Goal: Task Accomplishment & Management: Manage account settings

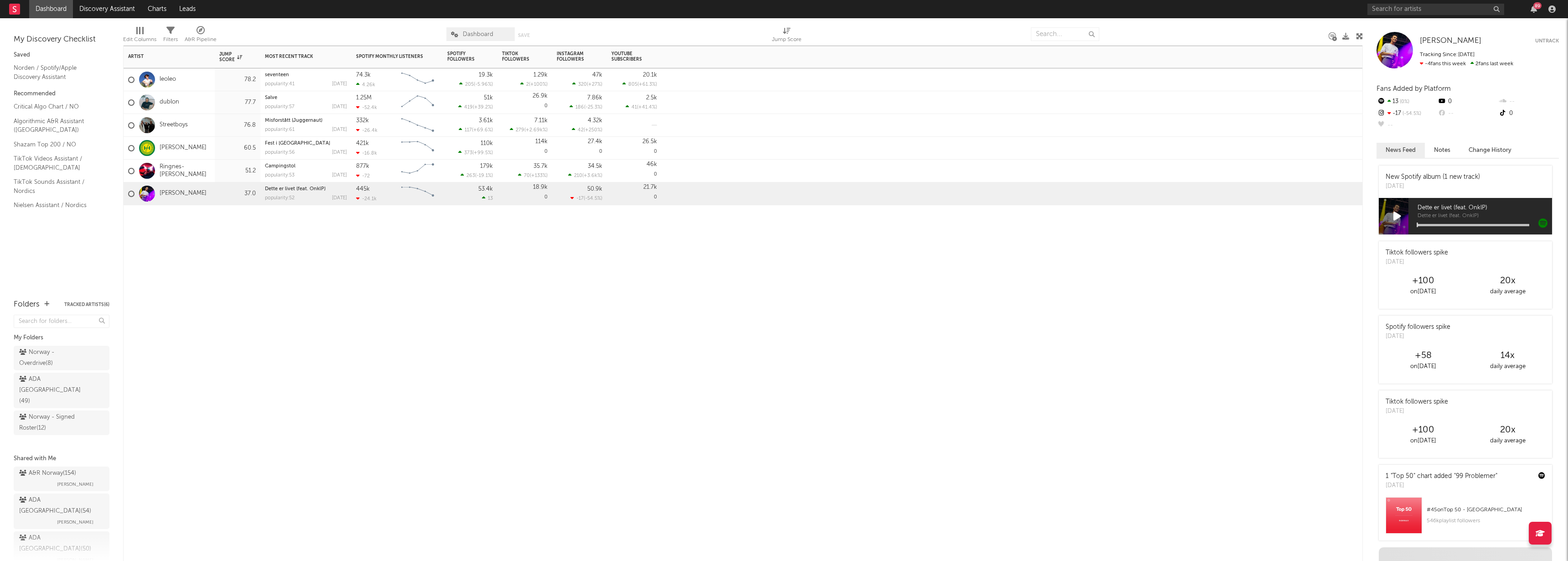
click at [365, 258] on div "Artist Notifications Jump Score Most Recent Track Popularity Released Spotify M…" at bounding box center [743, 303] width 1240 height 515
click at [262, 365] on div "Artist Notifications Jump Score Most Recent Track Popularity Released Spotify M…" at bounding box center [743, 303] width 1240 height 515
click at [64, 376] on div "ADA Norway ( 49 )" at bounding box center [51, 390] width 64 height 33
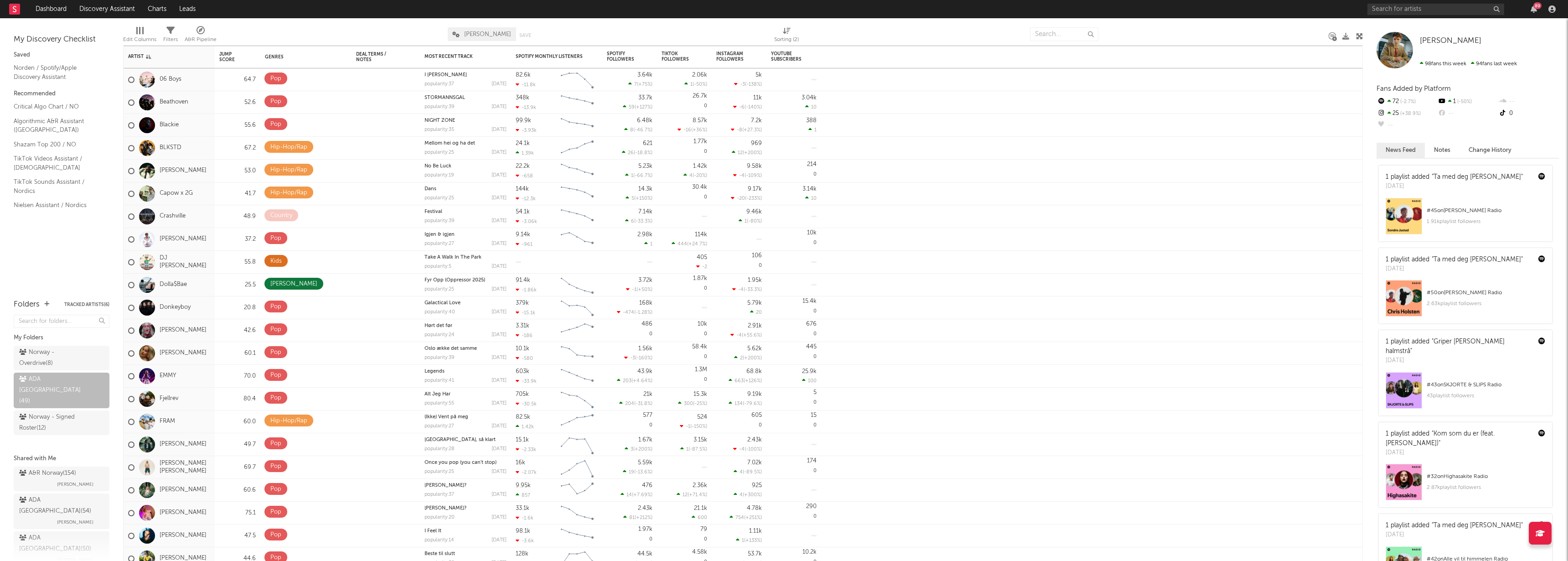
click at [146, 35] on div "Edit Columns" at bounding box center [139, 40] width 33 height 11
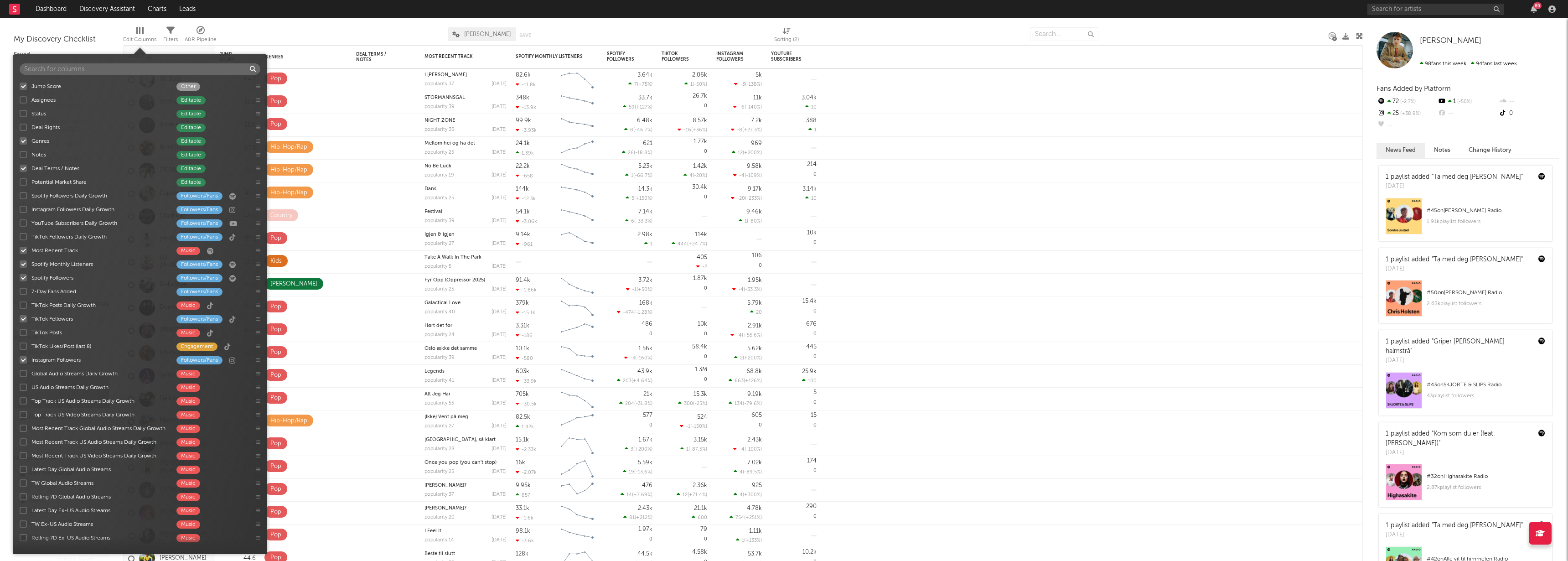
click at [25, 168] on div at bounding box center [23, 168] width 7 height 7
click at [19, 168] on input "Deal Terms / Notes Editable" at bounding box center [19, 168] width 0 height 9
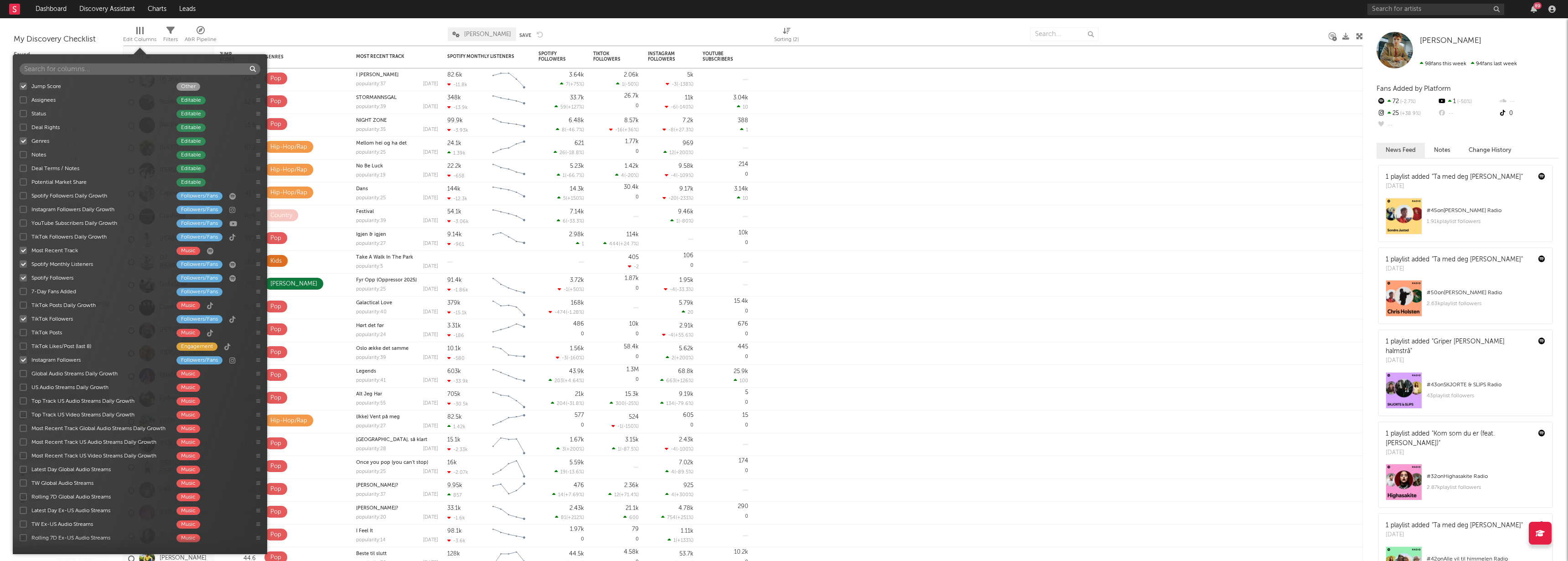
click at [319, 30] on div at bounding box center [332, 34] width 218 height 23
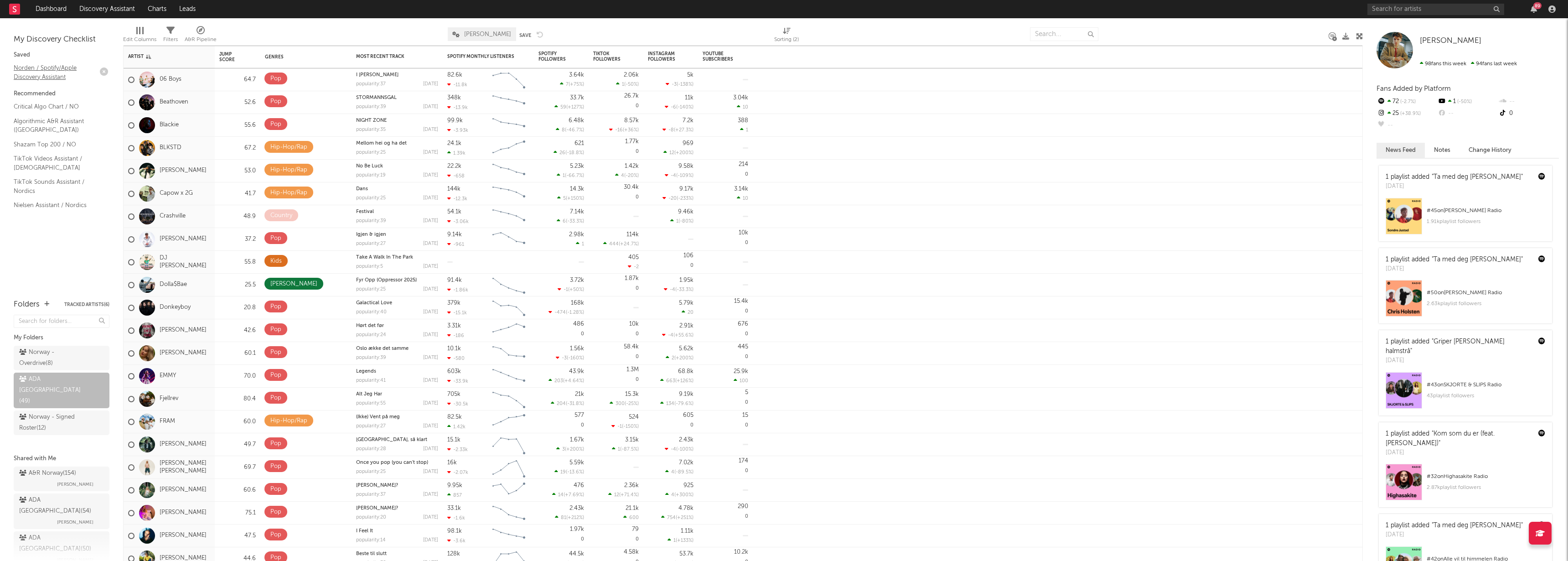
click at [44, 69] on link "Norden / Spotify/Apple Discovery Assistant" at bounding box center [57, 72] width 87 height 18
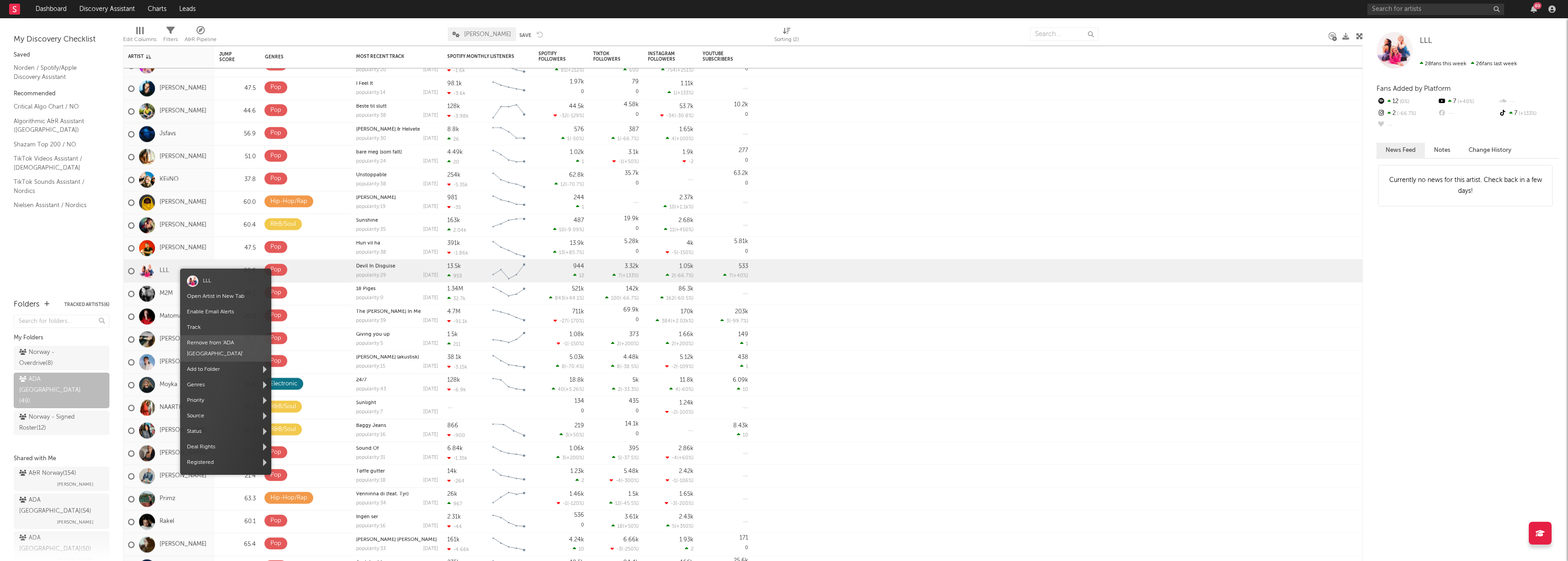
click at [204, 346] on span "Remove from ' ADA [GEOGRAPHIC_DATA] '" at bounding box center [225, 348] width 91 height 27
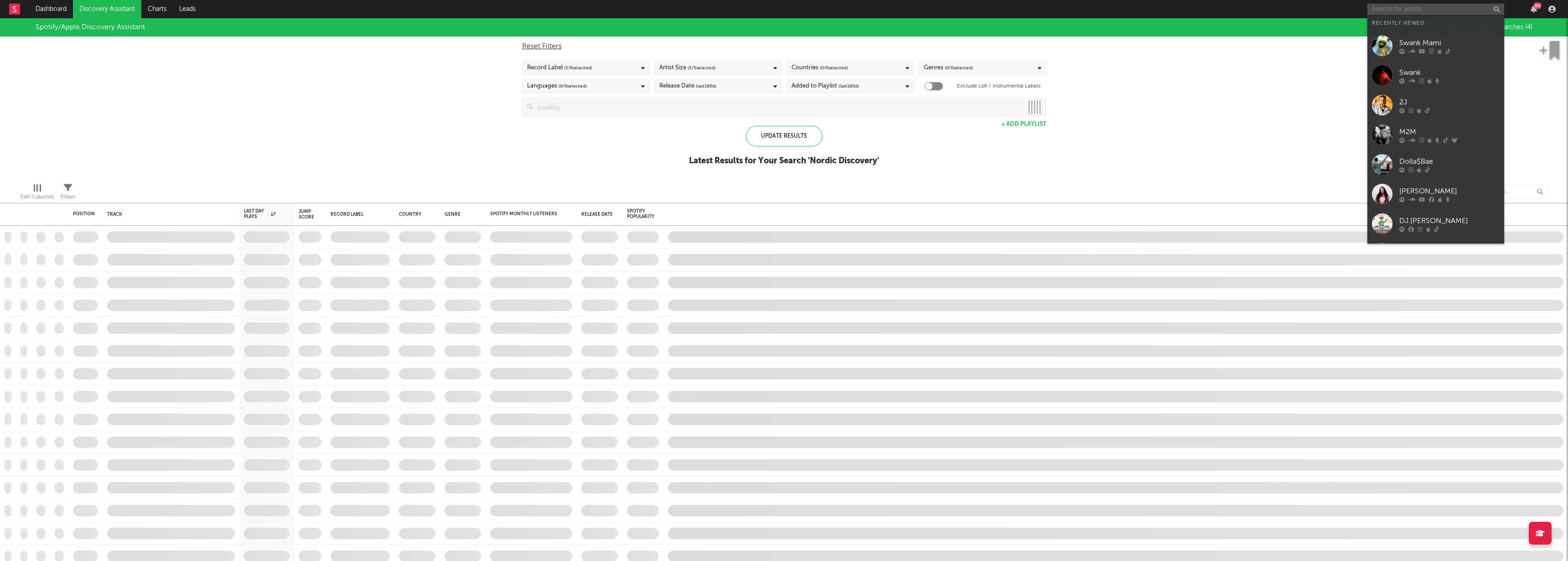
click at [1410, 6] on input "text" at bounding box center [1436, 10] width 137 height 11
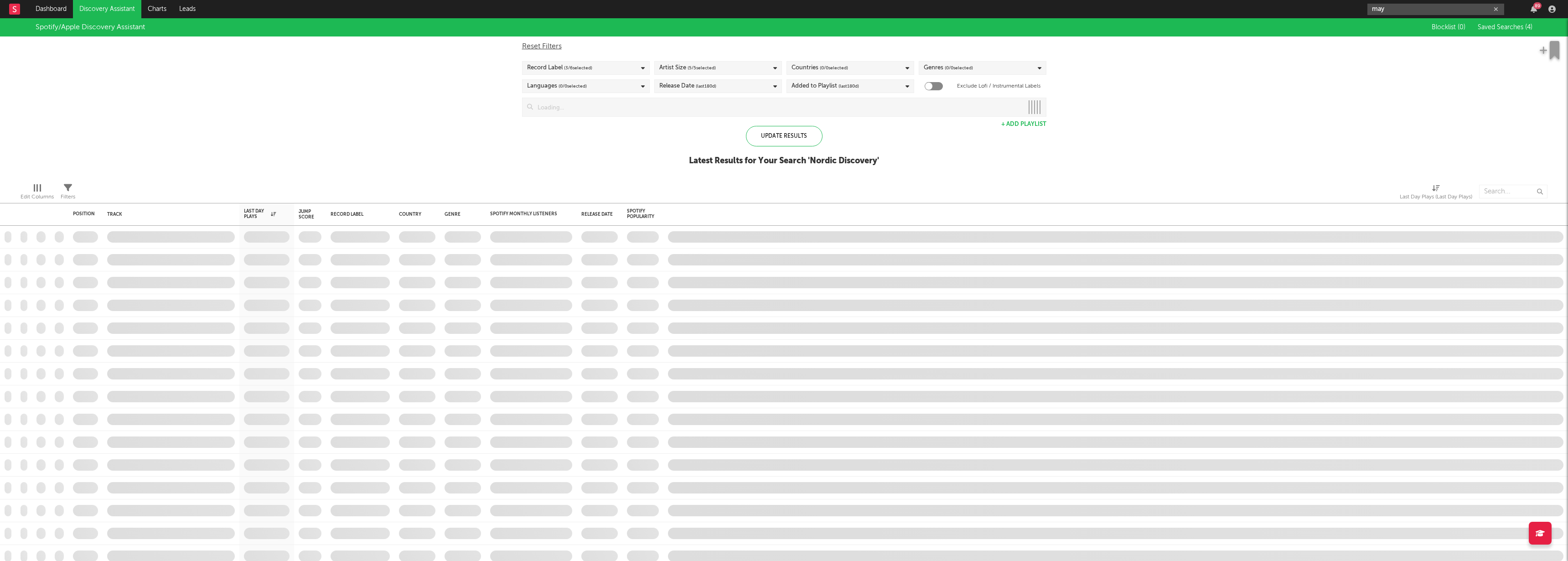
click at [1402, 7] on input "may" at bounding box center [1436, 10] width 137 height 11
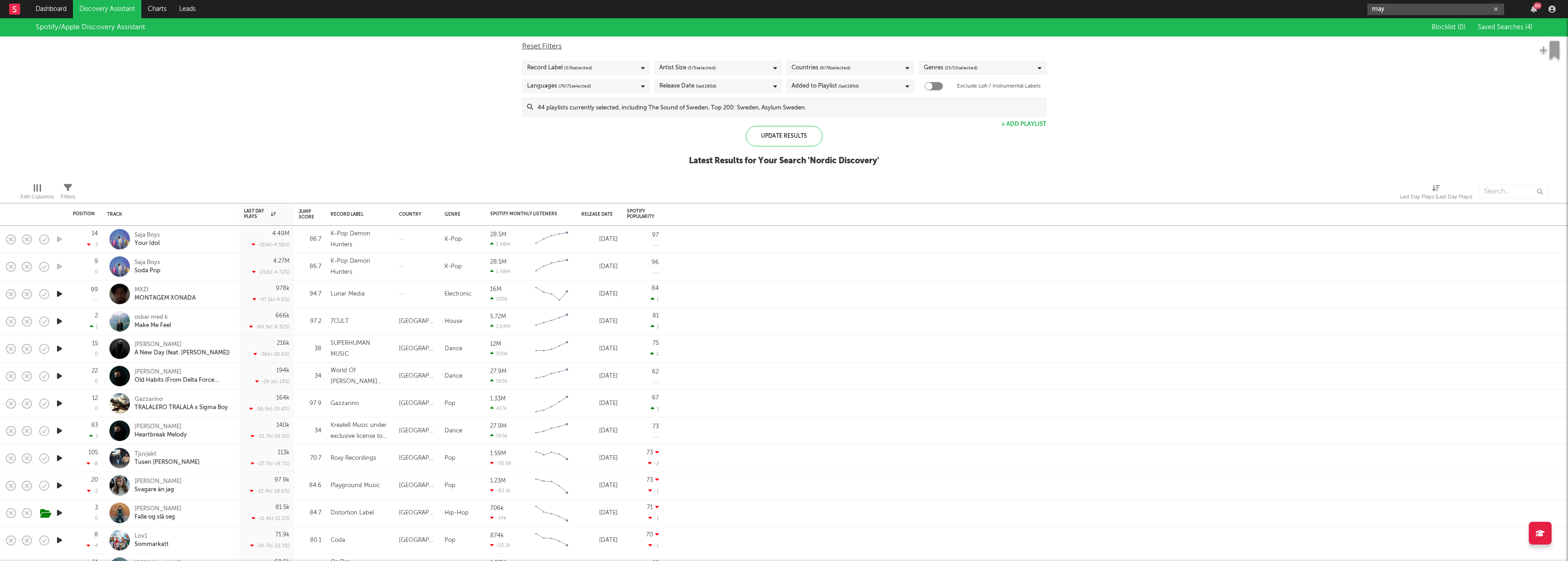
drag, startPoint x: 1363, startPoint y: 6, endPoint x: 1337, endPoint y: 3, distance: 26.2
click at [1337, 3] on nav "Dashboard Discovery Assistant Charts Leads may 89" at bounding box center [784, 9] width 1568 height 18
paste input "https://open.spotify.com/artist/6ufyaDLdDuLeG5Ls4udcDE?si=8cIcrSiyQIWYrst8vvDnqQ"
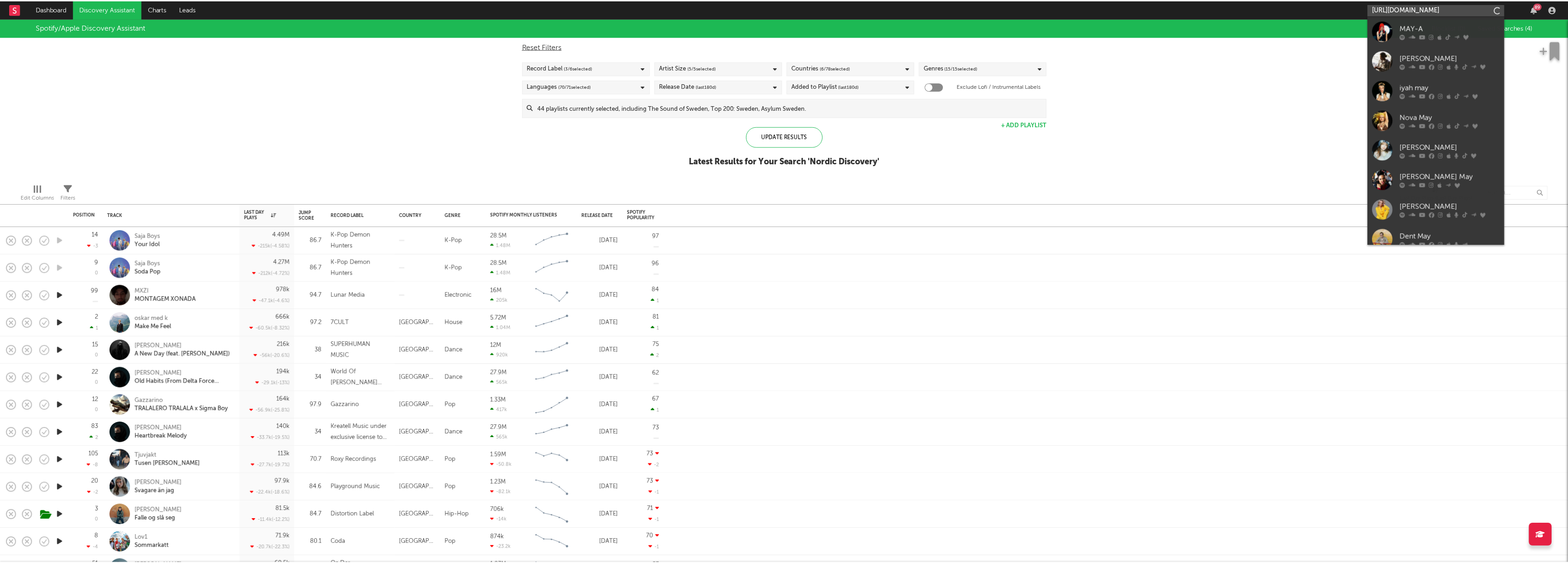
scroll to position [0, 143]
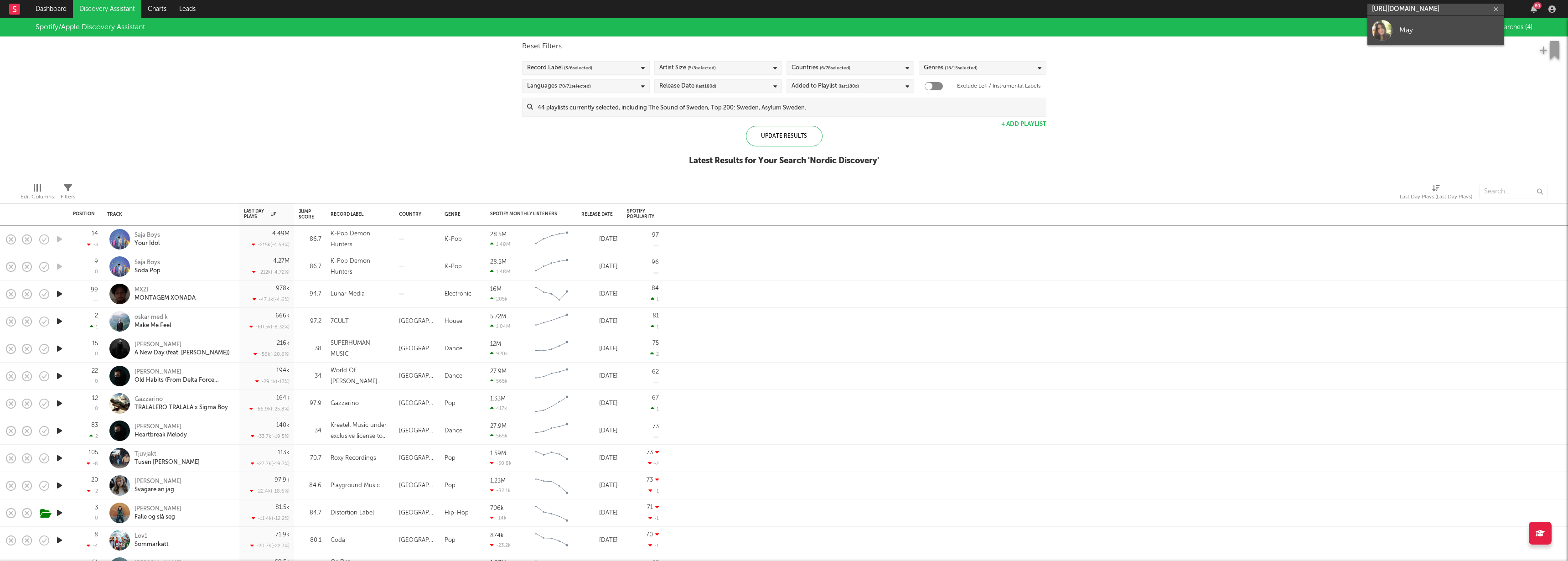
type input "https://open.spotify.com/artist/6ufyaDLdDuLeG5Ls4udcDE?si=8cIcrSiyQIWYrst8vvDnqQ"
click at [1399, 30] on div "May" at bounding box center [1449, 31] width 100 height 11
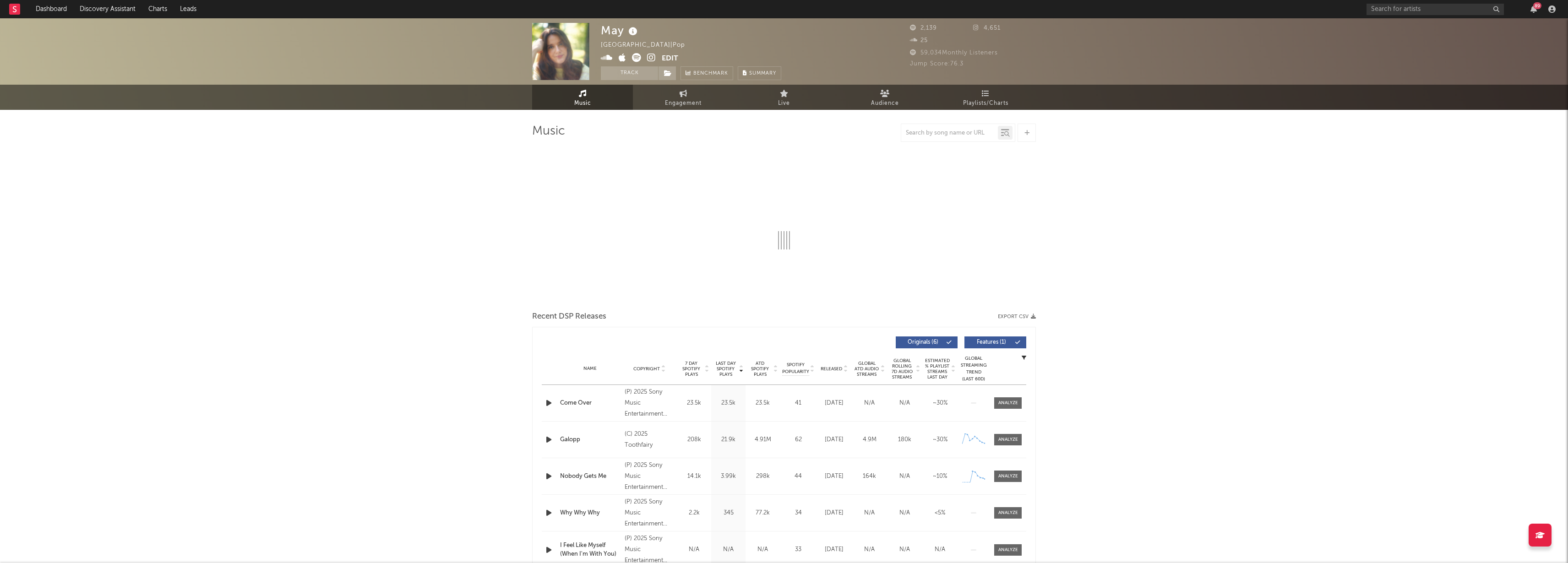
select select "1w"
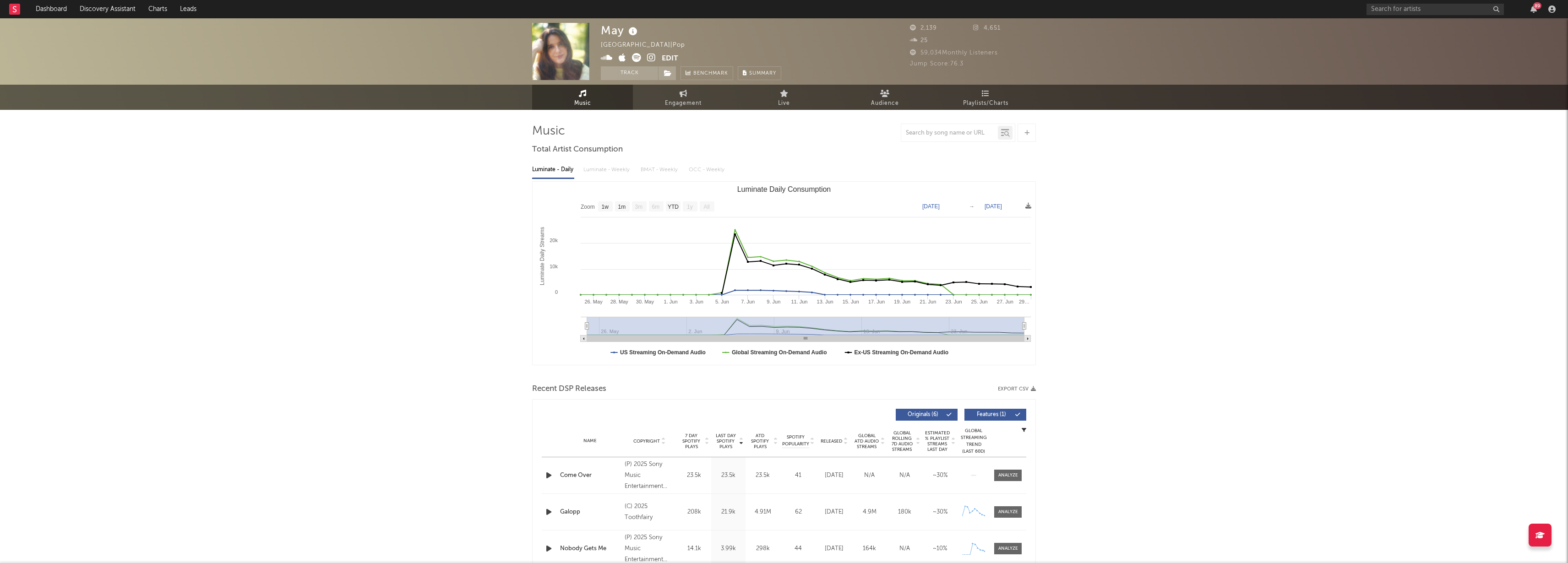
click at [671, 58] on button "Edit" at bounding box center [670, 59] width 16 height 11
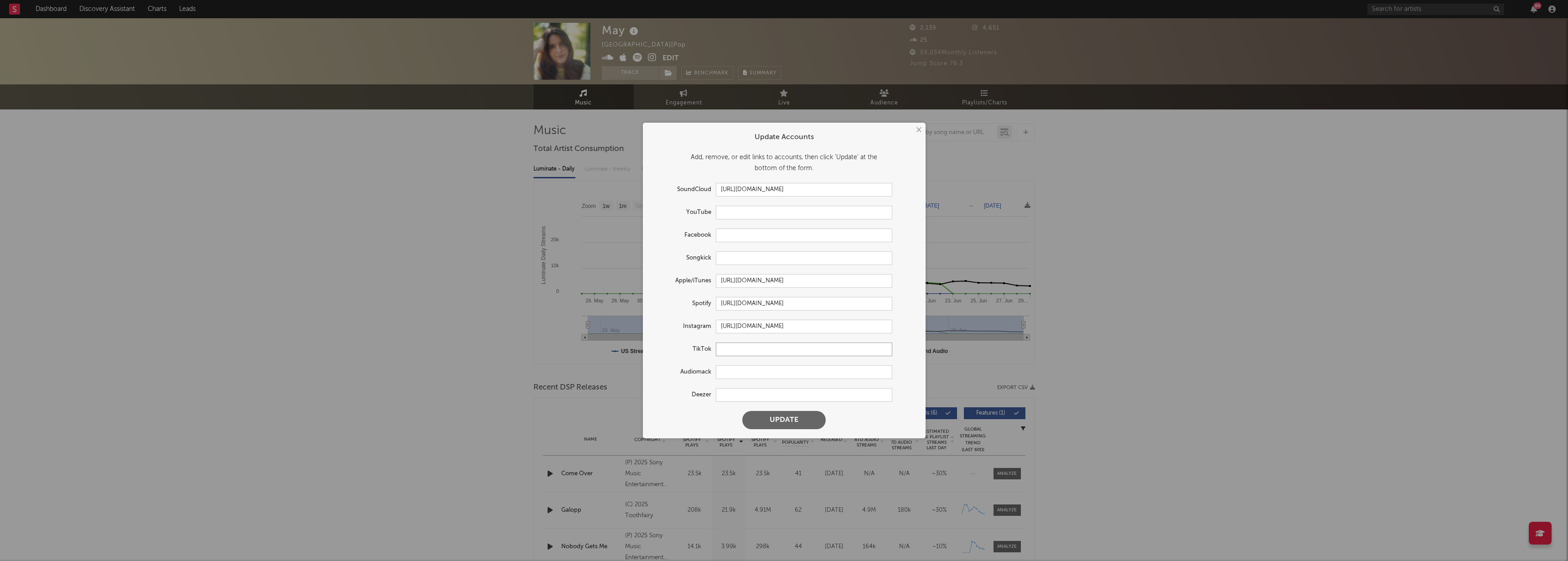
click at [727, 343] on input "text" at bounding box center [804, 349] width 177 height 14
paste input "https://www.tiktok.com/@itsgonnabemayyyyy"
type input "https://www.tiktok.com/@itsgonnabemayyyyy"
drag, startPoint x: 824, startPoint y: 191, endPoint x: 666, endPoint y: 184, distance: 158.2
click at [666, 184] on div "SoundCloud https://soundcloud.com/dadopemay-1405" at bounding box center [772, 190] width 240 height 14
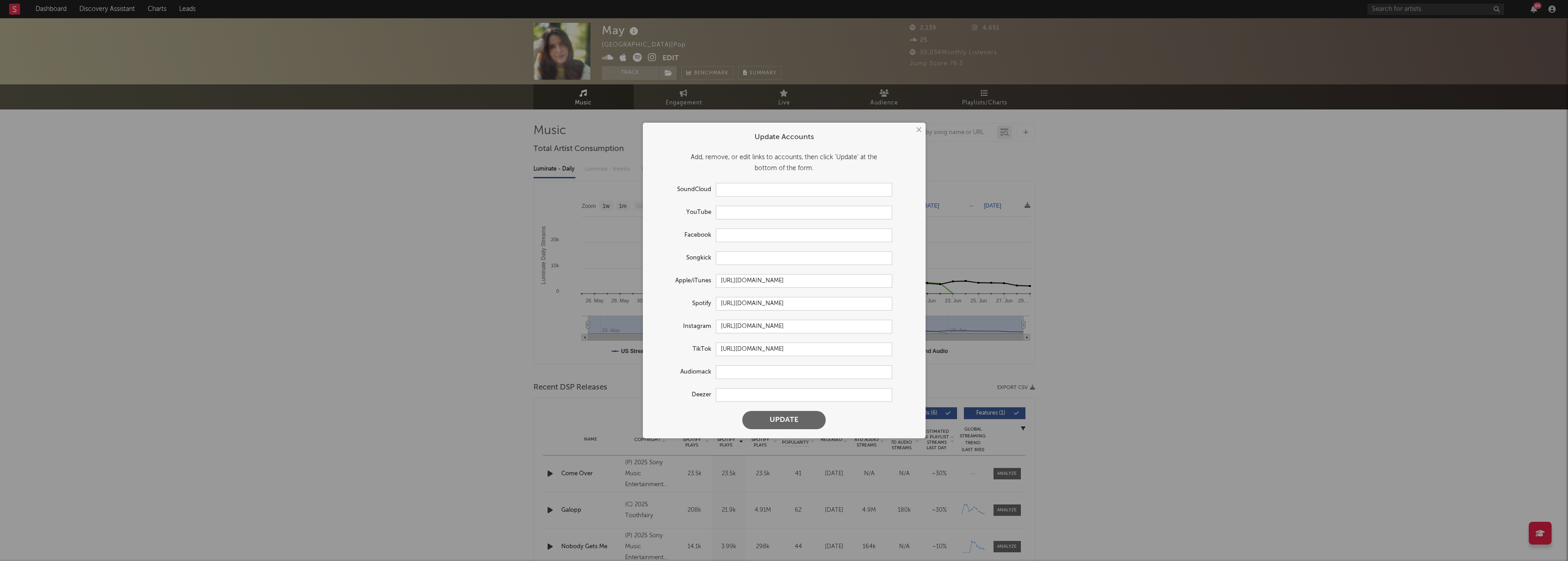
click at [674, 272] on form "Update Accounts Add, remove, or edit links to accounts, then click 'Update' at …" at bounding box center [784, 280] width 273 height 306
click at [786, 428] on button "Update" at bounding box center [784, 420] width 84 height 18
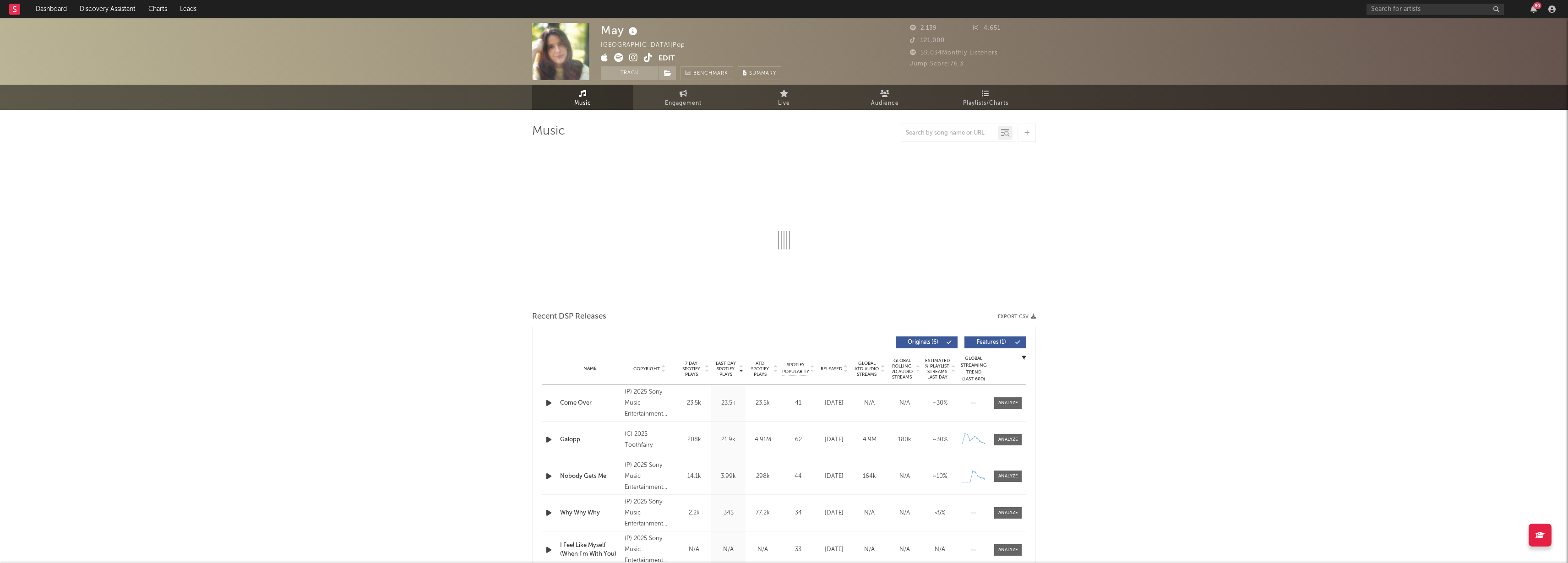
select select "1w"
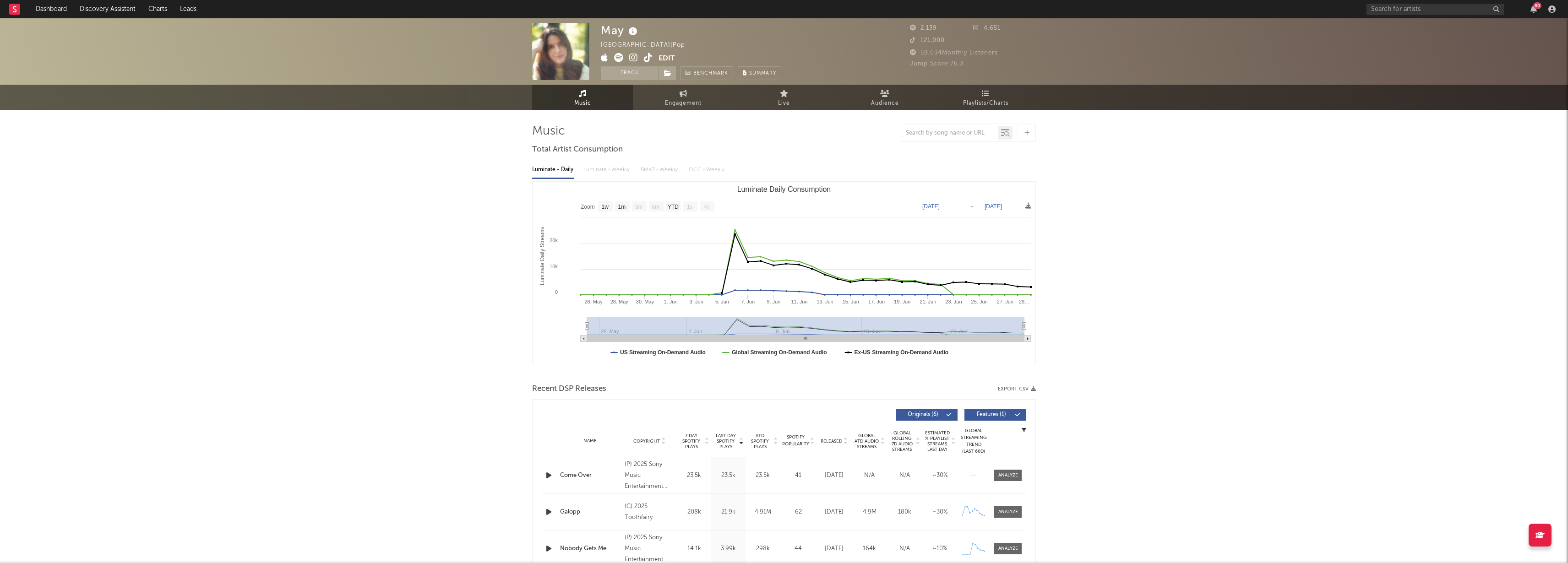
click at [633, 33] on icon at bounding box center [633, 31] width 13 height 13
click at [687, 99] on span "Engagement" at bounding box center [683, 103] width 36 height 11
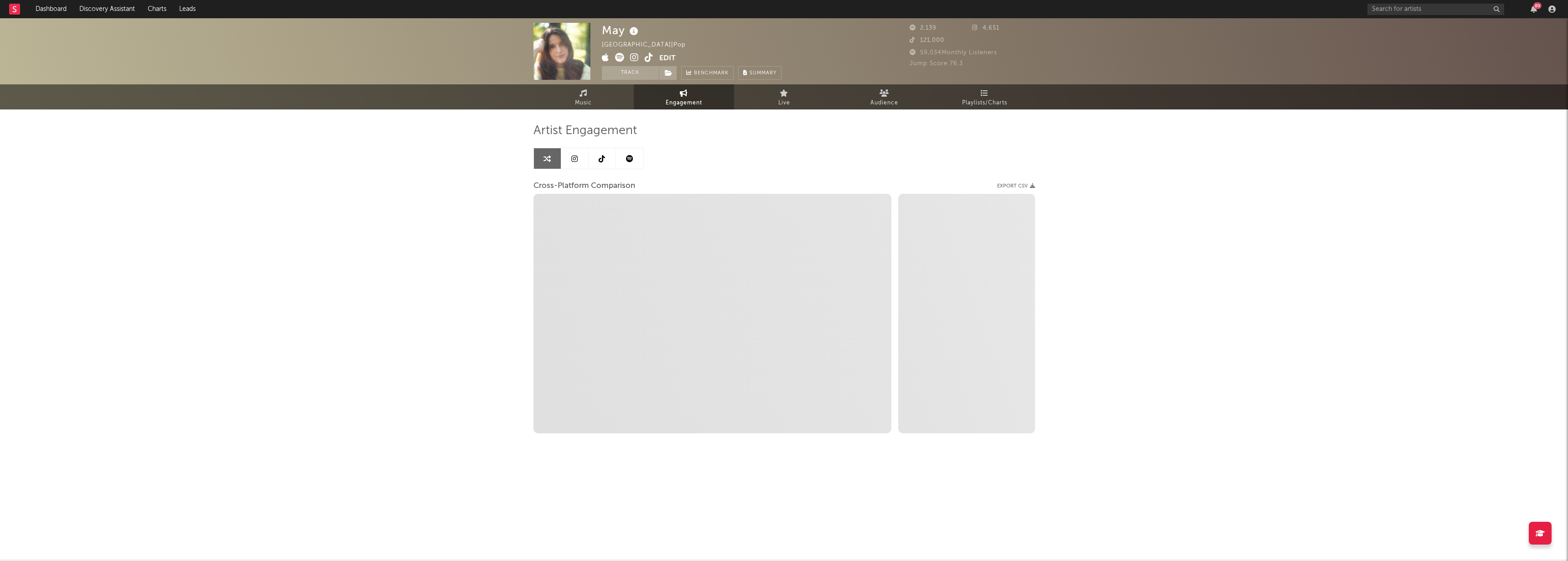
select select "1w"
click at [914, 91] on link "Audience" at bounding box center [884, 96] width 100 height 25
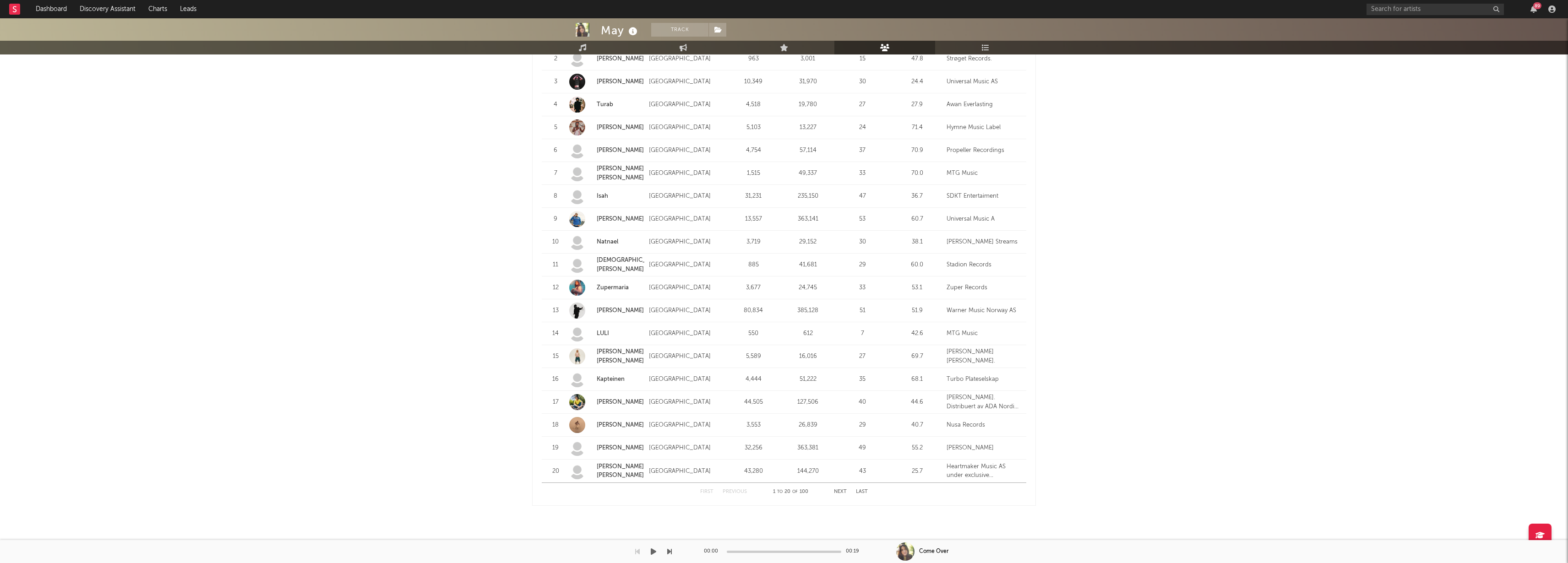
scroll to position [965, 0]
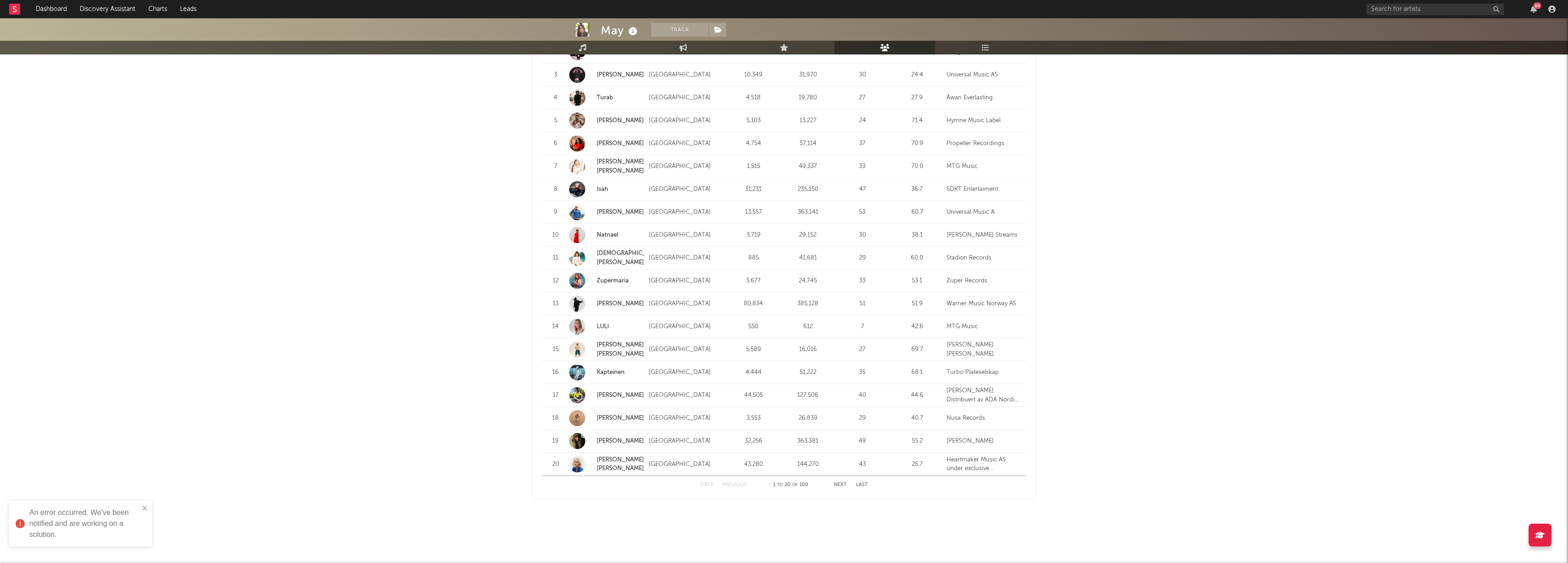
click at [838, 480] on div "First Previous 1 to 20 of 100 Next Last" at bounding box center [784, 485] width 168 height 18
click at [839, 483] on button "Next" at bounding box center [840, 485] width 13 height 5
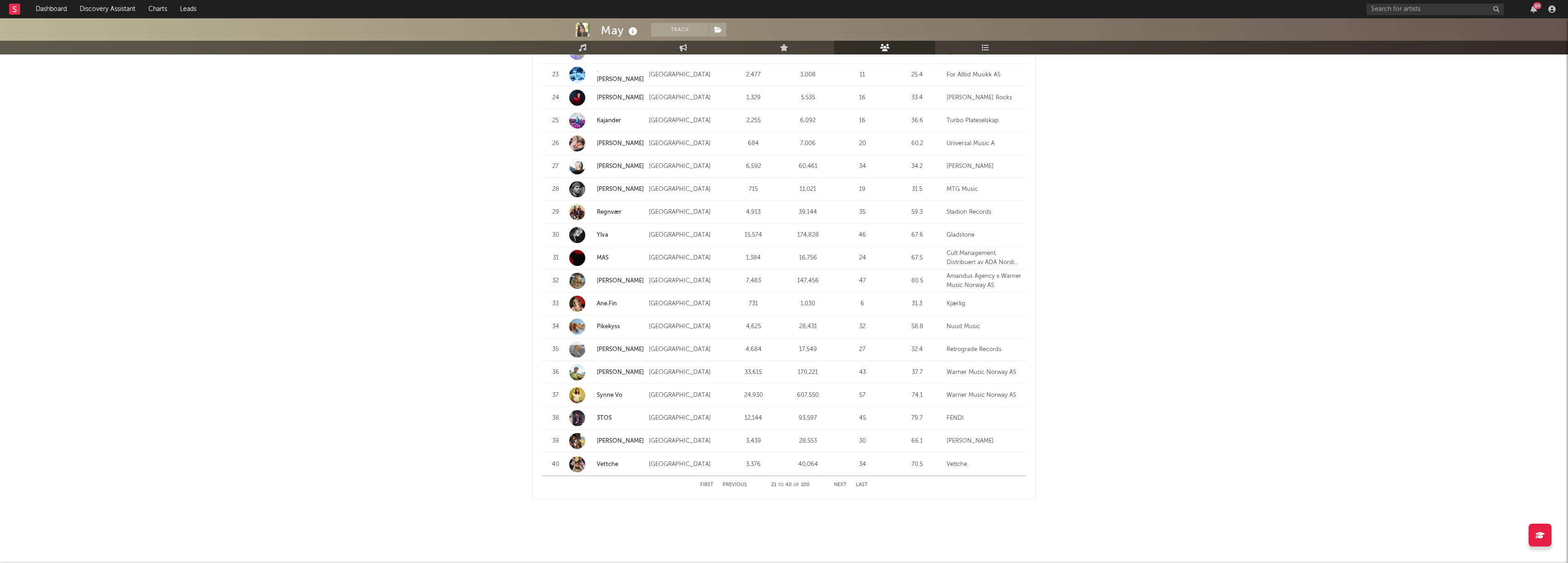
click at [836, 485] on button "Next" at bounding box center [840, 485] width 13 height 5
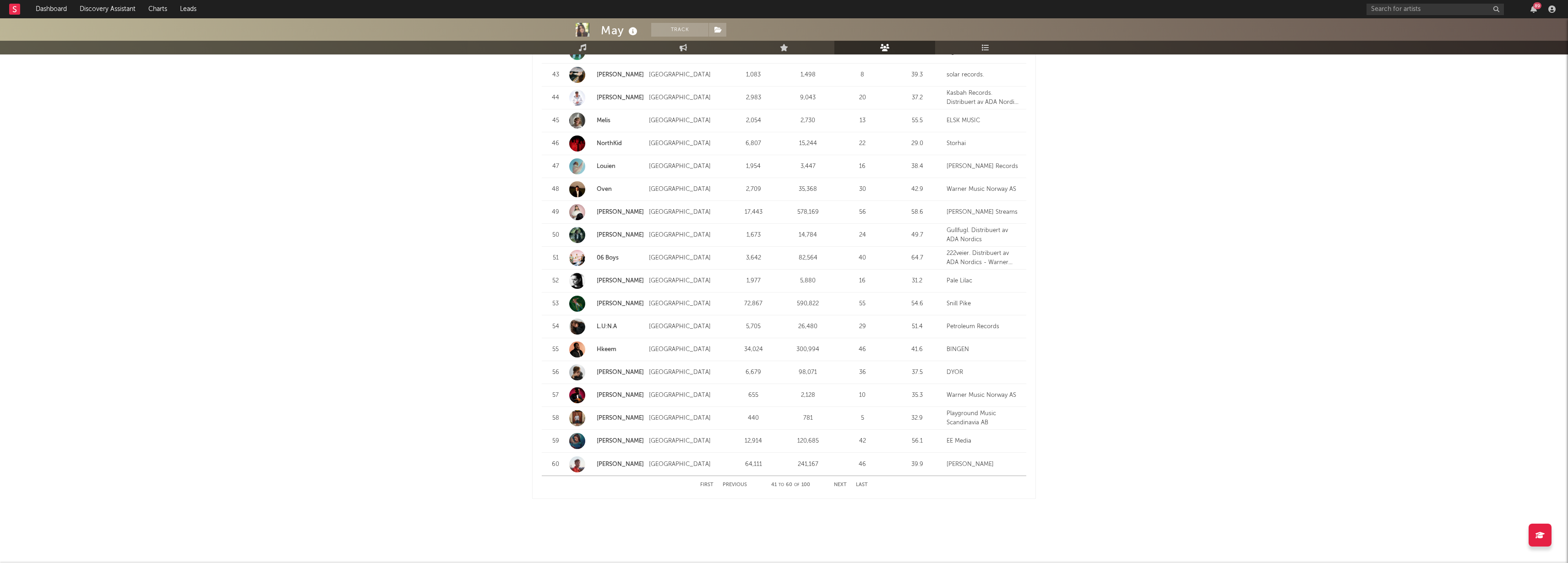
click at [839, 484] on button "Next" at bounding box center [840, 485] width 13 height 5
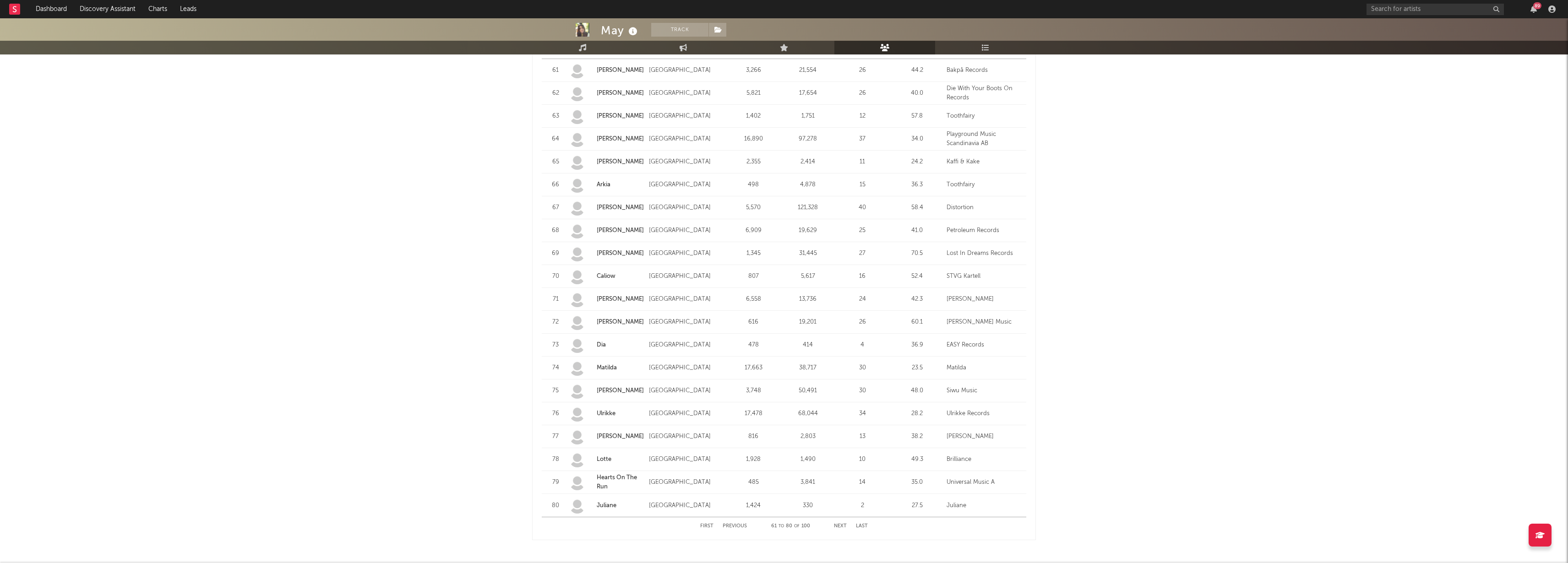
scroll to position [943, 0]
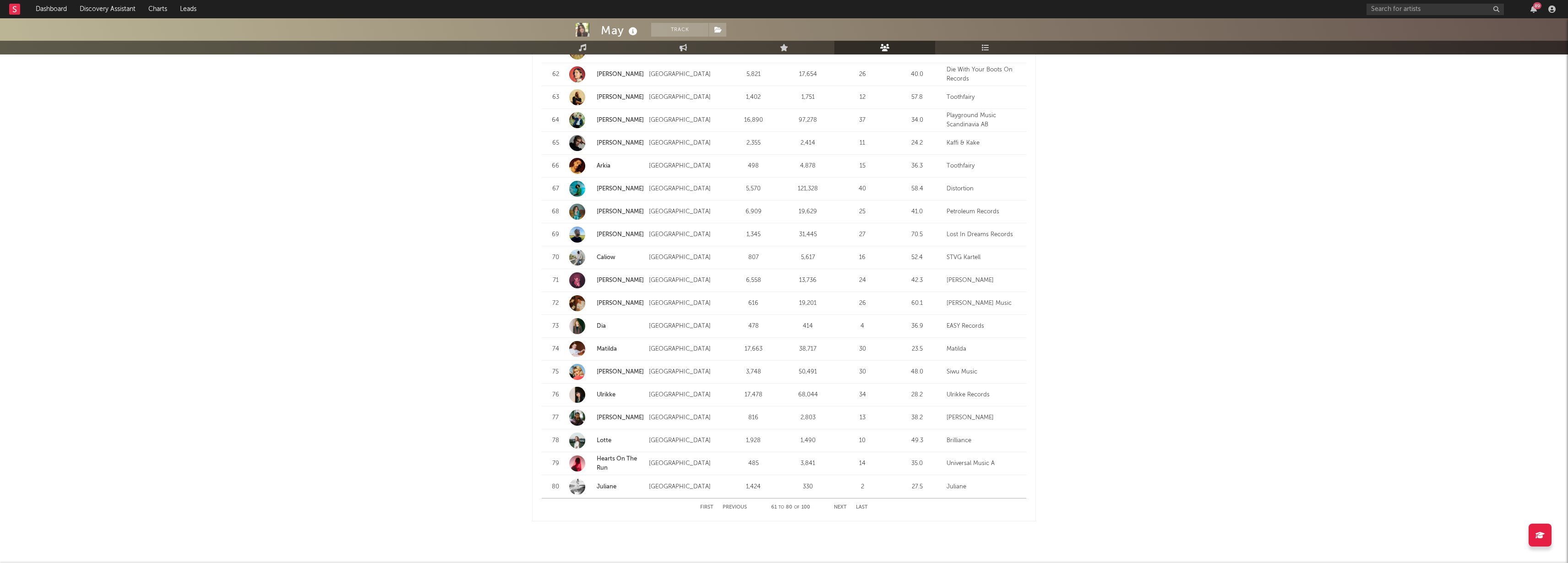
click at [843, 508] on button "Next" at bounding box center [840, 507] width 13 height 5
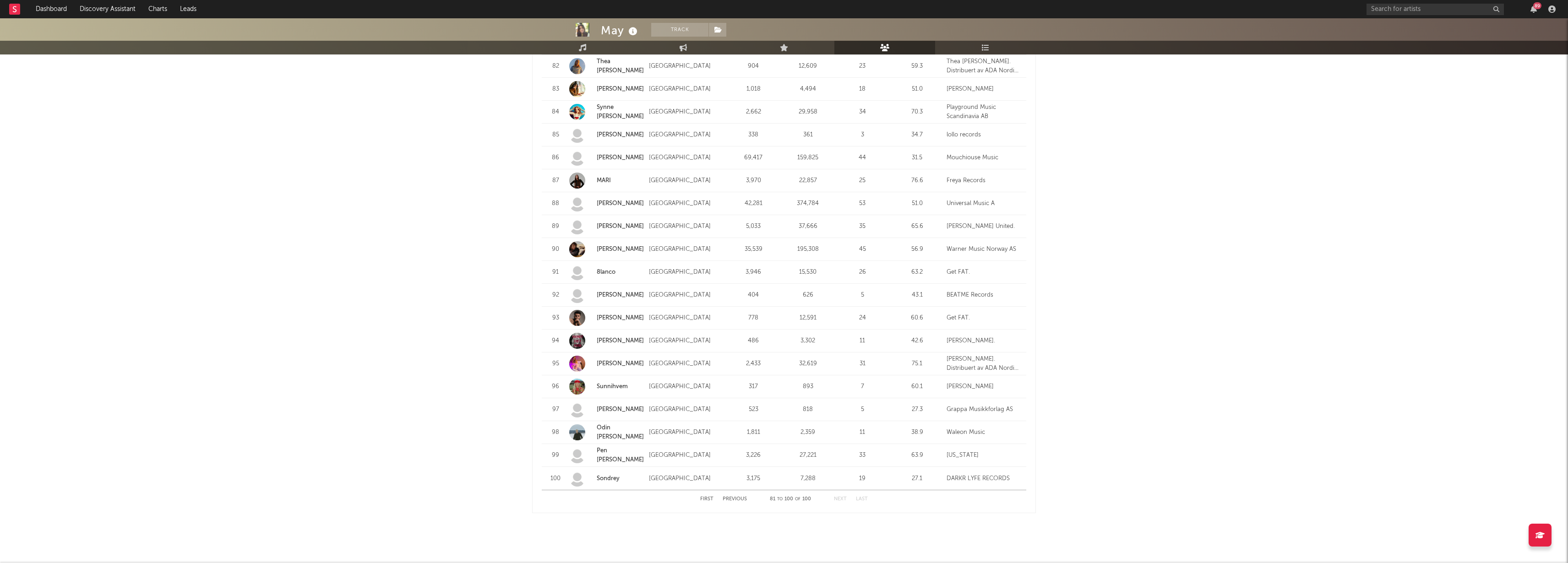
scroll to position [960, 0]
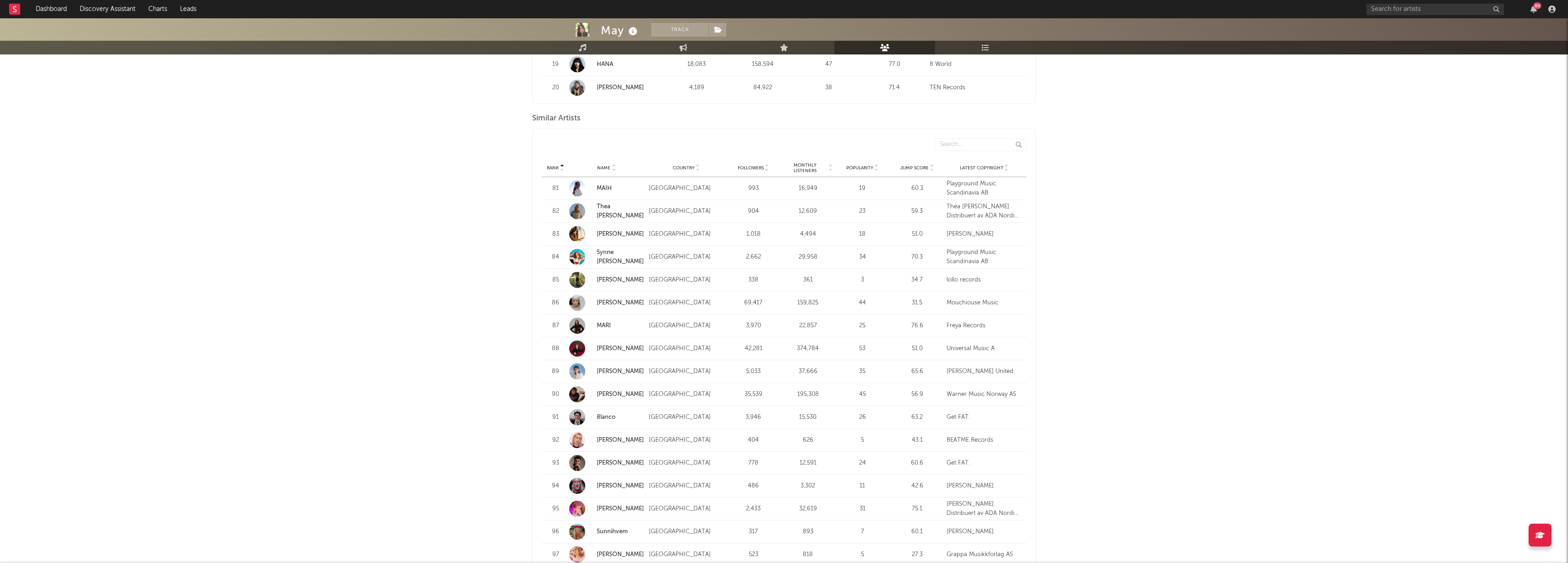
scroll to position [805, 0]
